Goal: Task Accomplishment & Management: Manage account settings

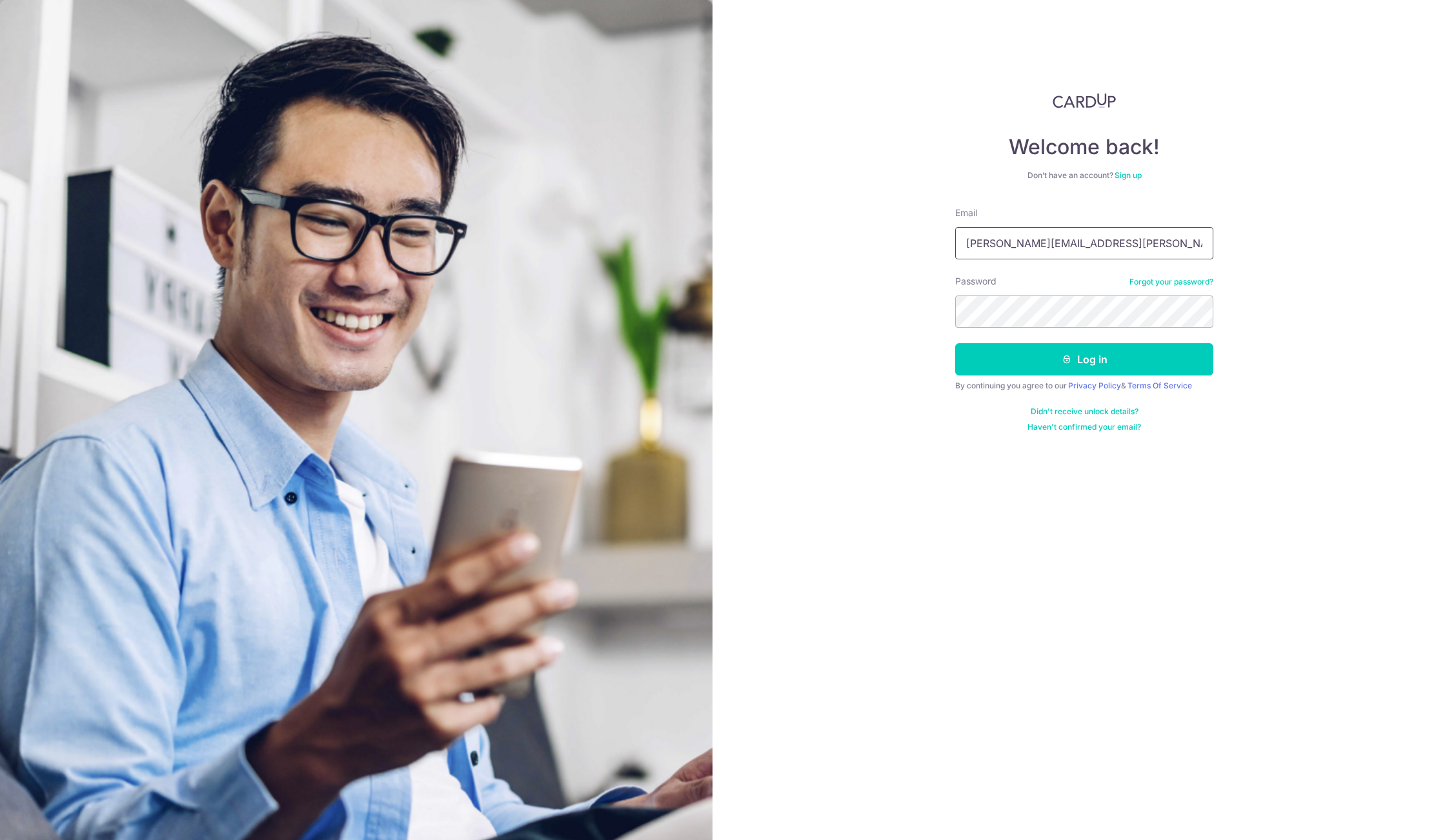
click at [1058, 246] on input "[PERSON_NAME][EMAIL_ADDRESS][PERSON_NAME][DOMAIN_NAME]" at bounding box center [1084, 243] width 258 height 33
type input "[PERSON_NAME][EMAIL_ADDRESS][PERSON_NAME][DOMAIN_NAME]"
click at [1134, 369] on button "Log in" at bounding box center [1084, 360] width 258 height 33
